Goal: Check status: Check status

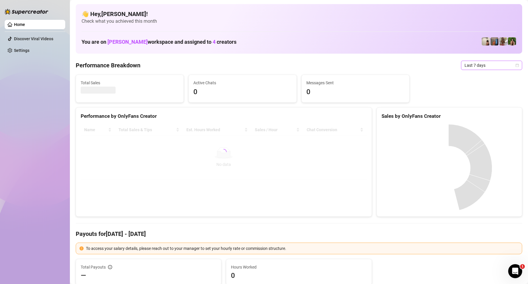
click at [470, 68] on span "Last 7 days" at bounding box center [491, 65] width 54 height 9
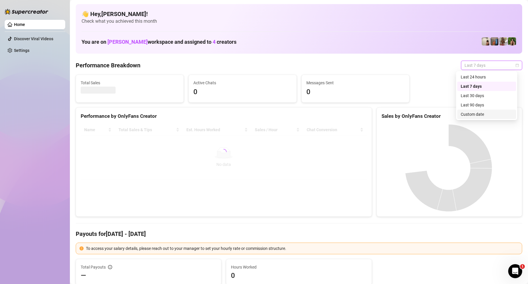
click at [469, 115] on div "Custom date" at bounding box center [487, 114] width 52 height 6
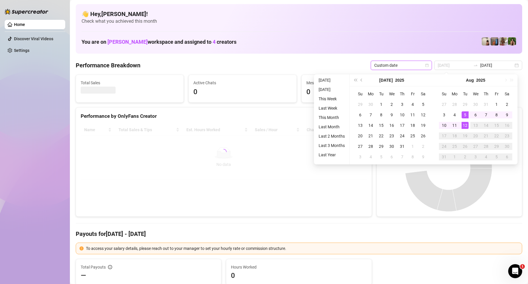
type input "[DATE]"
click at [463, 127] on div "12" at bounding box center [464, 125] width 7 height 7
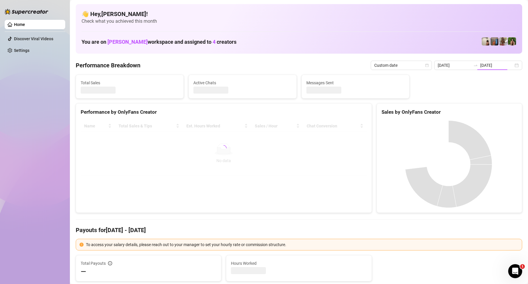
type input "[DATE]"
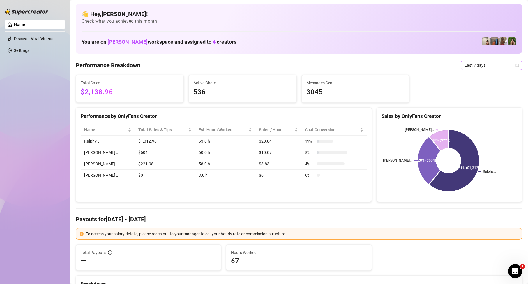
click at [491, 62] on span "Last 7 days" at bounding box center [491, 65] width 54 height 9
click at [474, 115] on div "Custom date" at bounding box center [487, 114] width 52 height 6
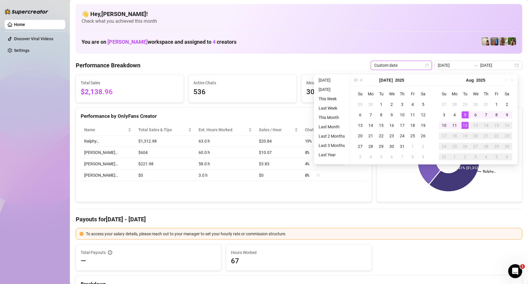
type input "[DATE]"
click at [466, 127] on div "12" at bounding box center [464, 125] width 7 height 7
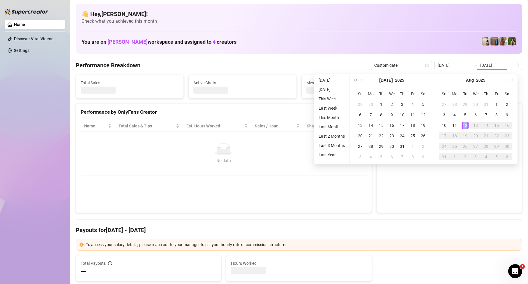
type input "[DATE]"
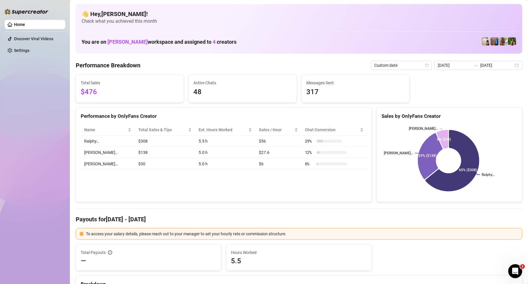
click at [219, 181] on div "Performance by OnlyFans Creator Name Total Sales & Tips Est. Hours Worked Sales…" at bounding box center [224, 154] width 296 height 95
